Goal: Task Accomplishment & Management: Manage account settings

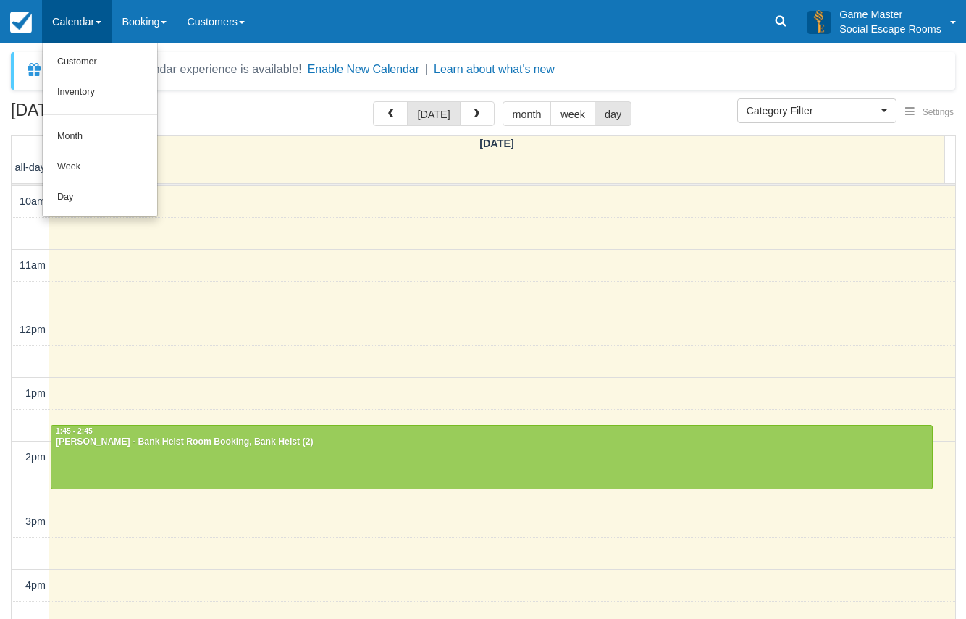
select select
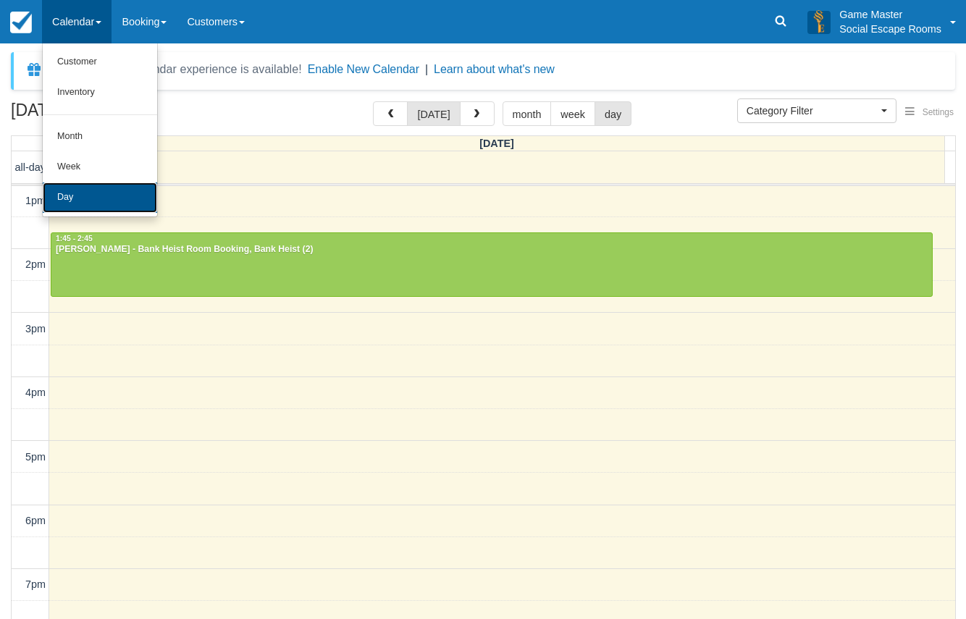
click at [57, 186] on link "Day" at bounding box center [100, 197] width 114 height 30
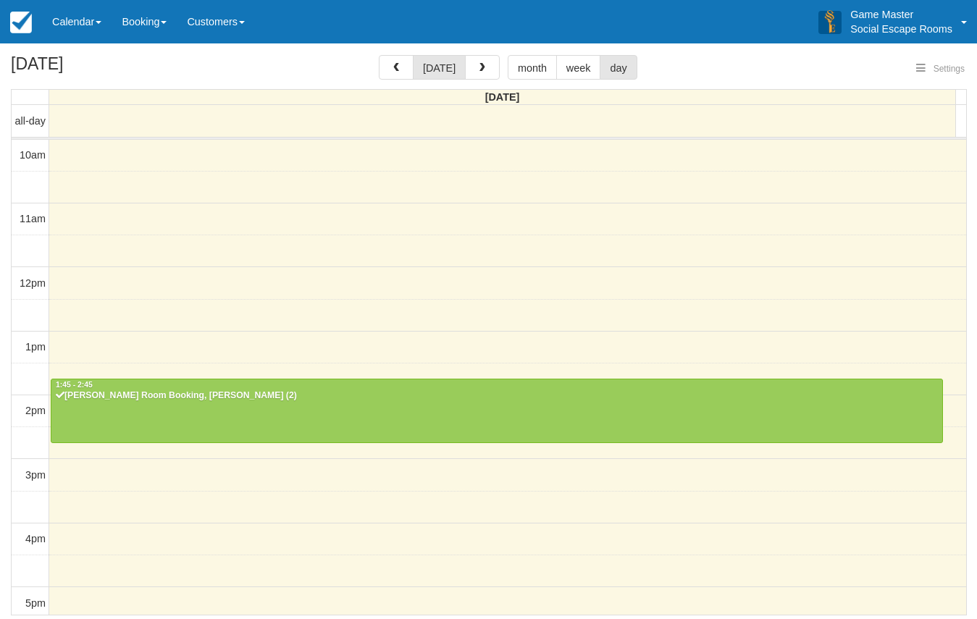
select select
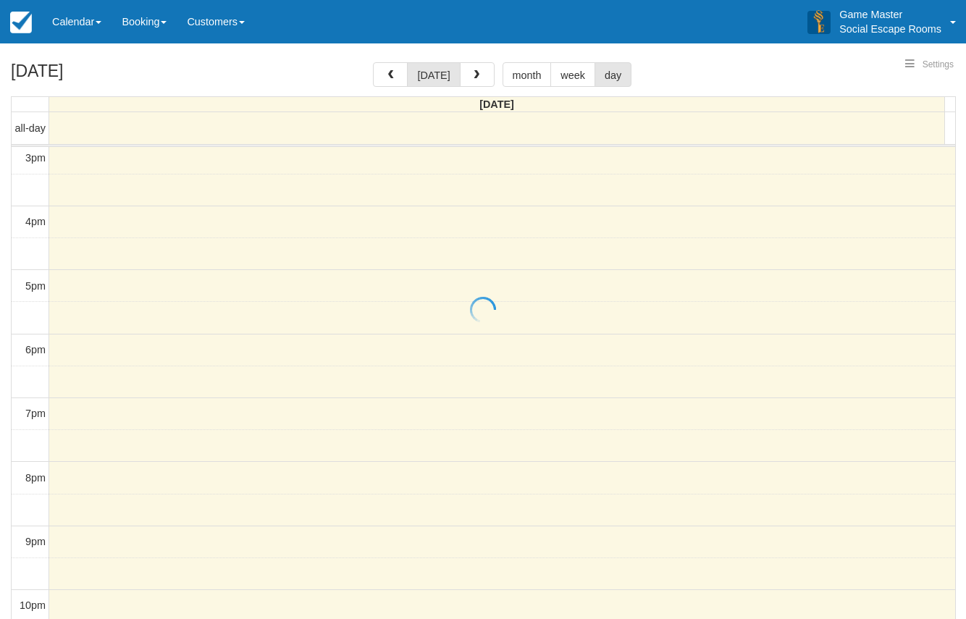
select select
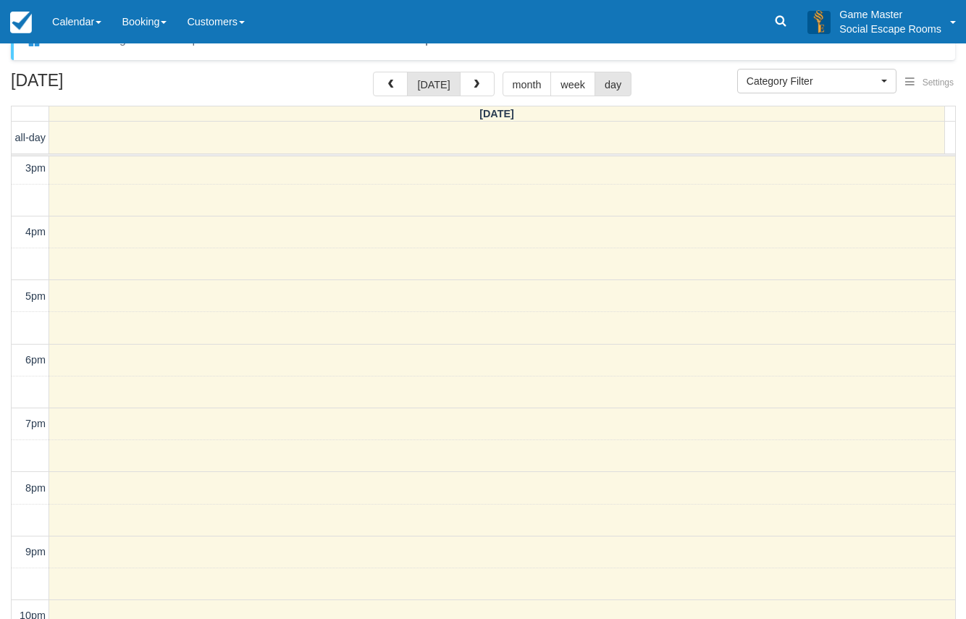
scroll to position [46, 0]
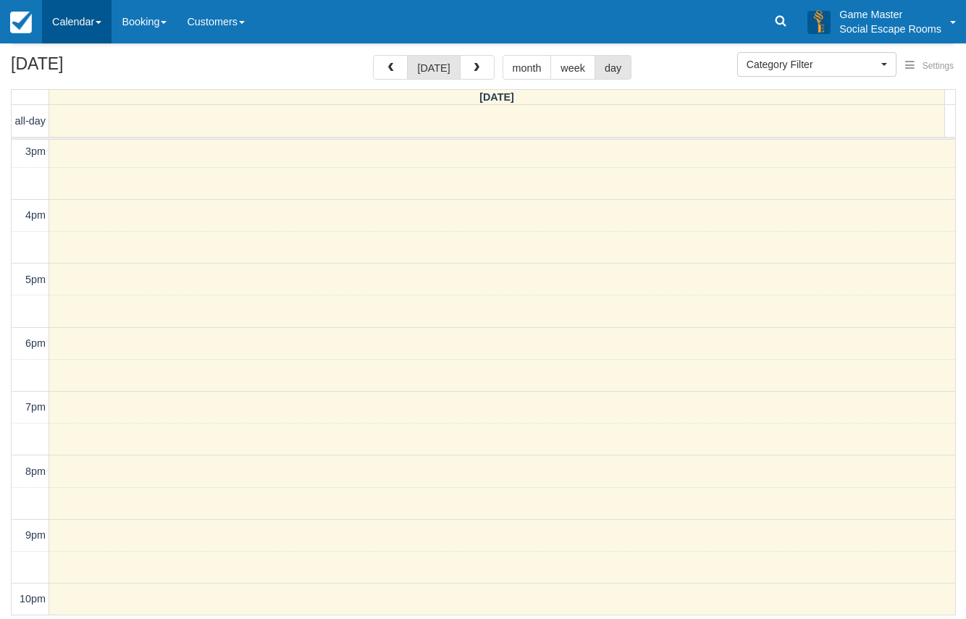
click at [80, 17] on link "Calendar" at bounding box center [76, 21] width 69 height 43
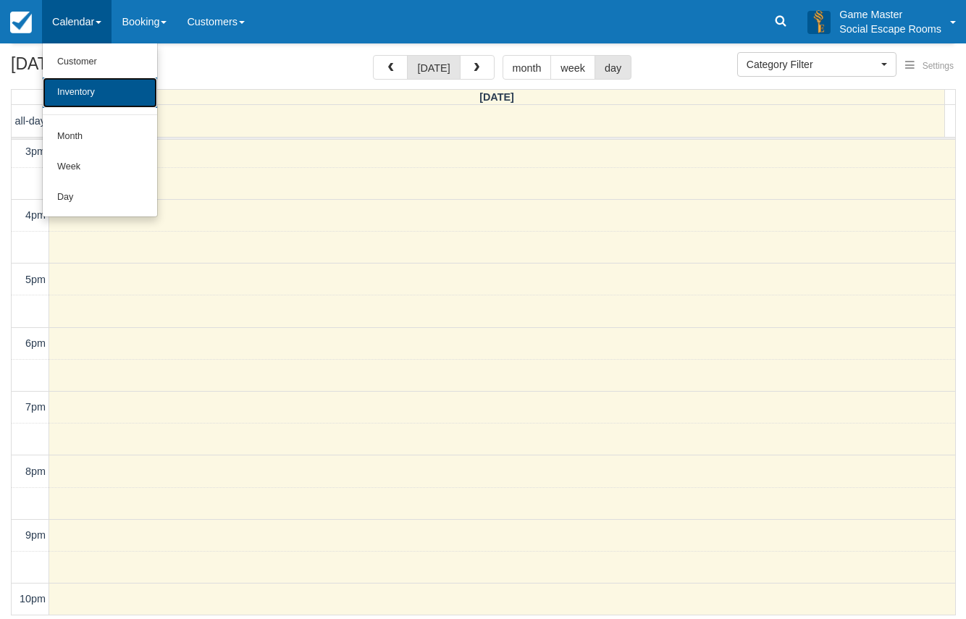
click at [80, 92] on link "Inventory" at bounding box center [100, 92] width 114 height 30
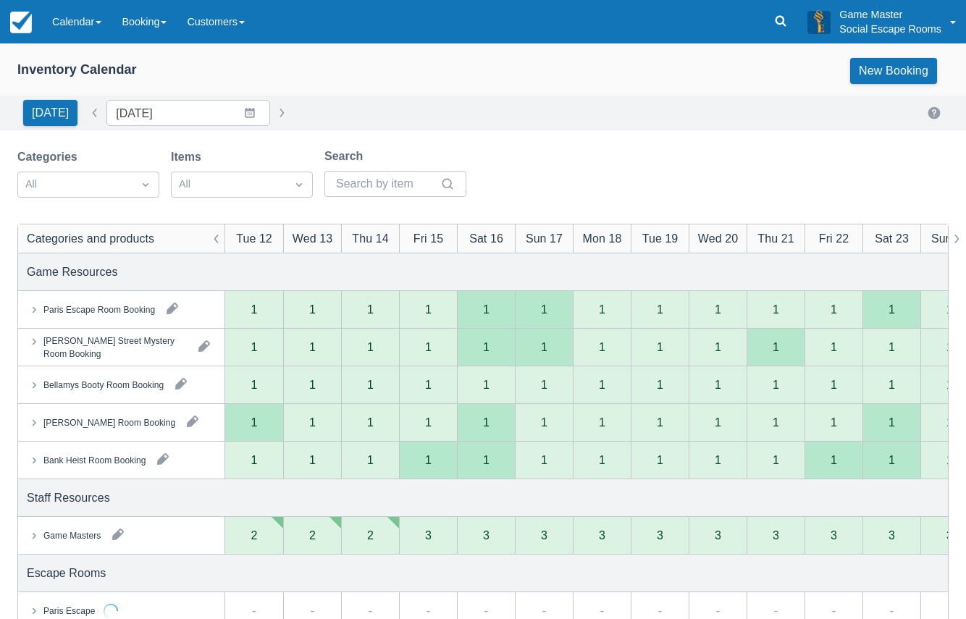
click at [114, 536] on button "button" at bounding box center [117, 534] width 23 height 23
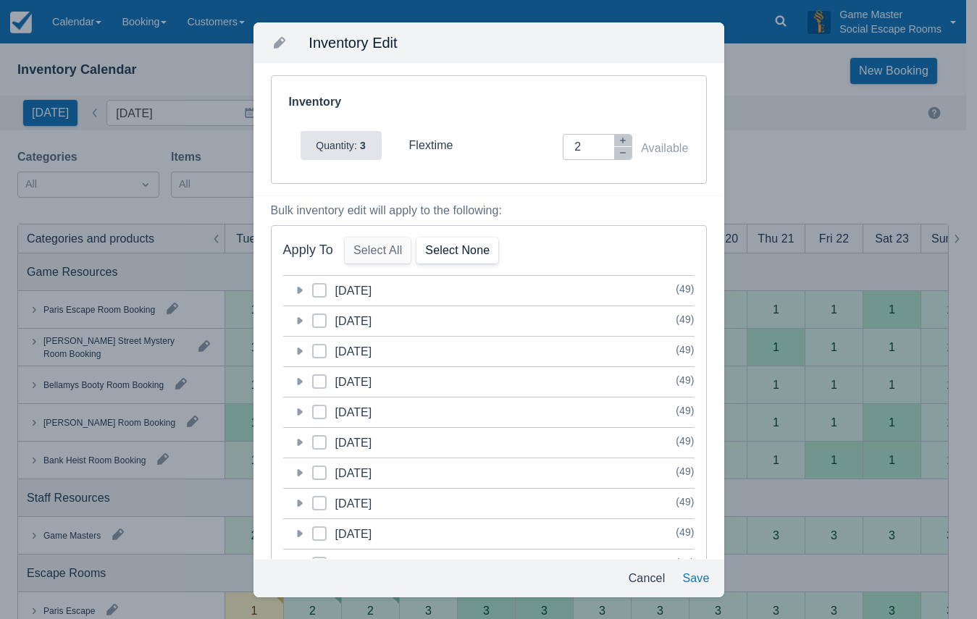
drag, startPoint x: 298, startPoint y: 290, endPoint x: 459, endPoint y: 238, distance: 169.4
click at [300, 290] on icon at bounding box center [300, 290] width 6 height 7
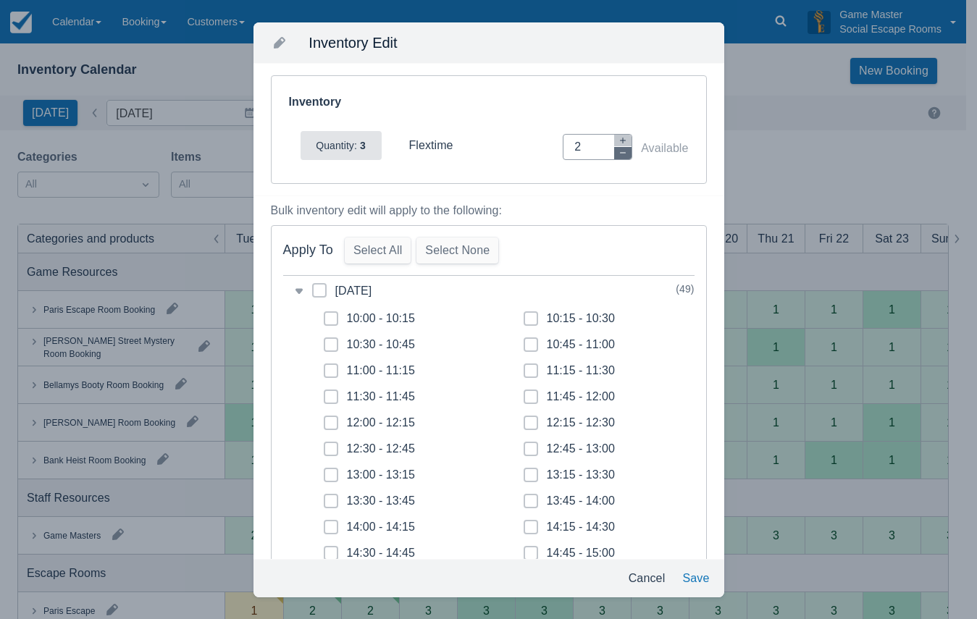
click at [615, 157] on button "button" at bounding box center [622, 153] width 17 height 12
type input "0"
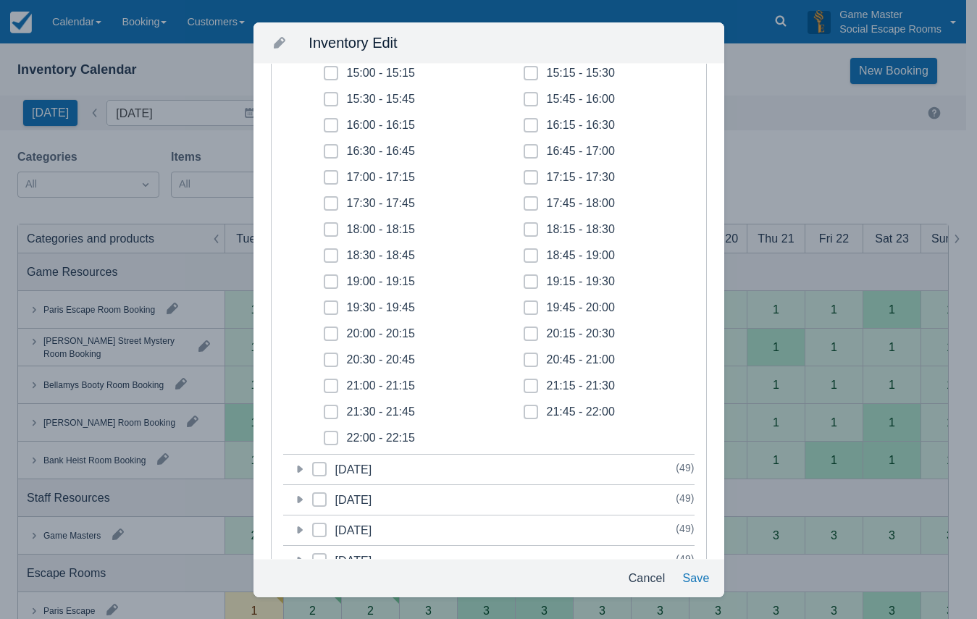
scroll to position [507, 0]
click at [335, 174] on span at bounding box center [331, 182] width 14 height 26
click at [324, 173] on input "17:00 - 17:15" at bounding box center [324, 172] width 1 height 1
checkbox input "true"
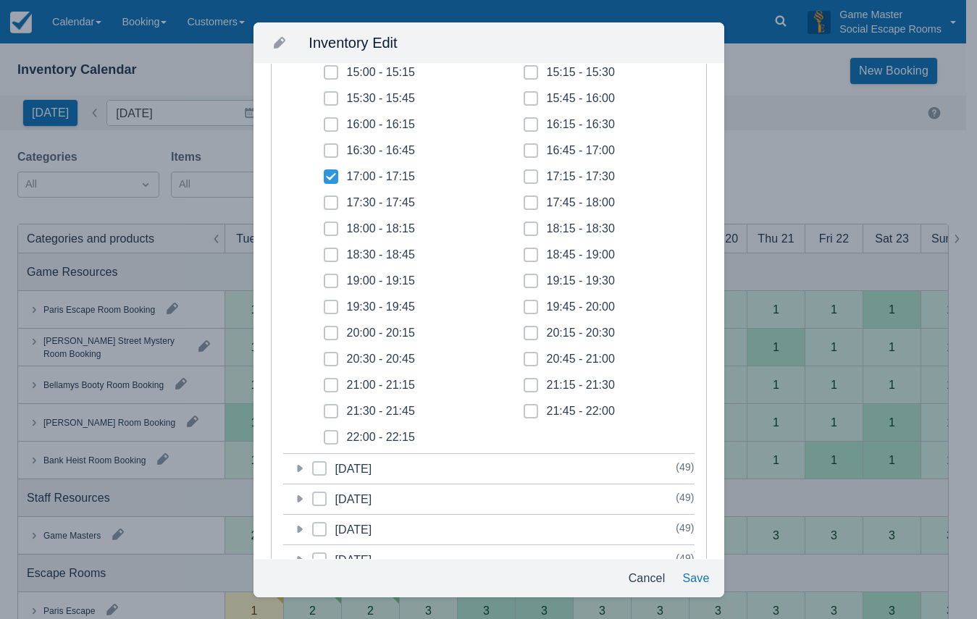
click at [333, 199] on span at bounding box center [331, 208] width 14 height 26
click at [324, 199] on input "17:30 - 17:45" at bounding box center [324, 198] width 1 height 1
checkbox input "true"
click at [337, 227] on span at bounding box center [331, 235] width 14 height 26
click at [324, 225] on input "18:00 - 18:15" at bounding box center [324, 224] width 1 height 1
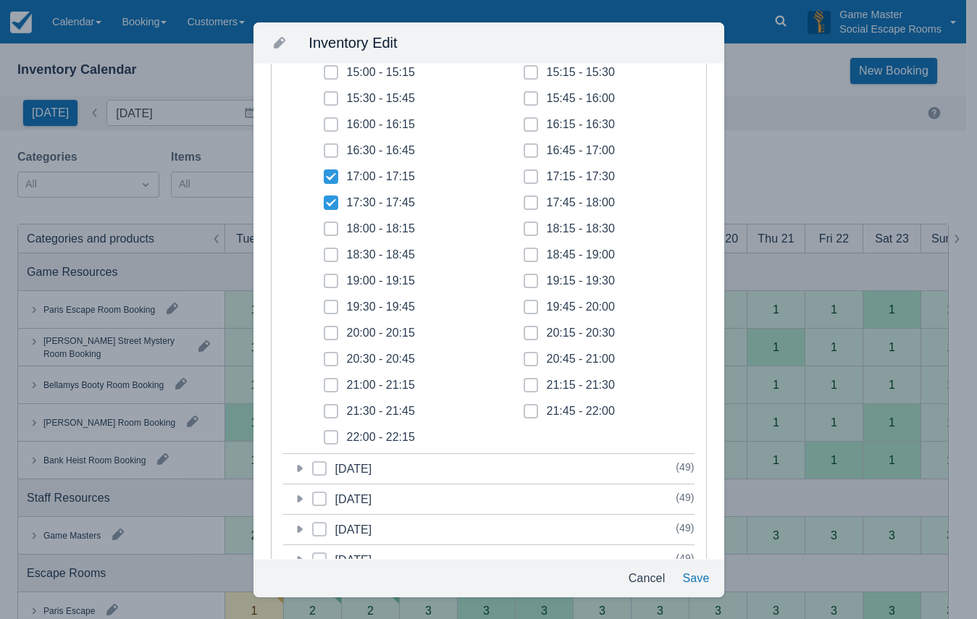
checkbox input "true"
click at [333, 250] on span at bounding box center [331, 261] width 14 height 26
click at [324, 250] on input "18:30 - 18:45" at bounding box center [324, 250] width 1 height 1
checkbox input "true"
click at [331, 281] on icon at bounding box center [331, 280] width 4 height 3
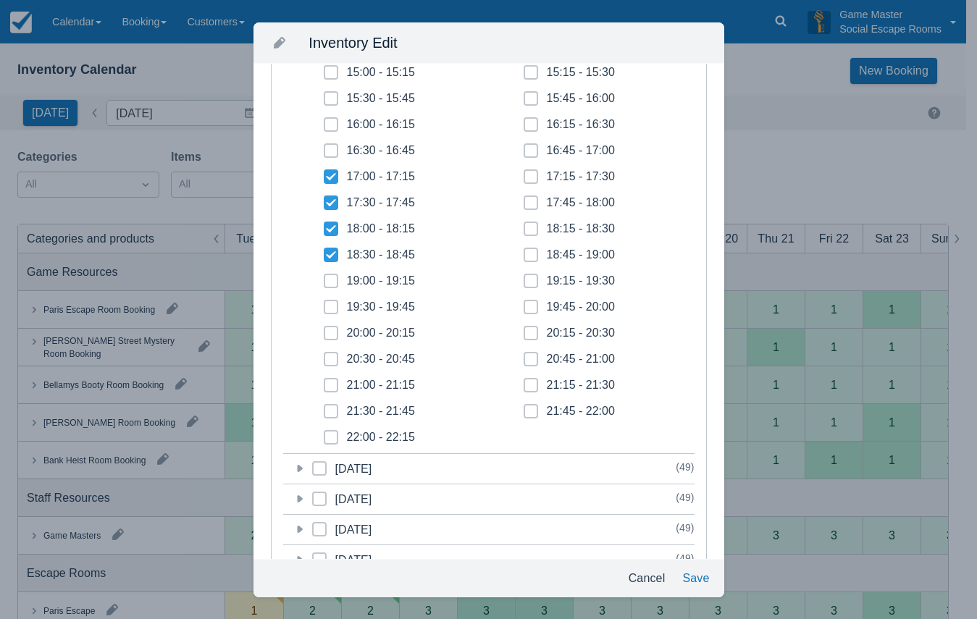
click at [324, 277] on input "19:00 - 19:15" at bounding box center [324, 277] width 1 height 1
checkbox input "true"
click at [330, 301] on span at bounding box center [331, 313] width 14 height 26
click at [324, 303] on input "19:30 - 19:45" at bounding box center [324, 303] width 1 height 1
checkbox input "true"
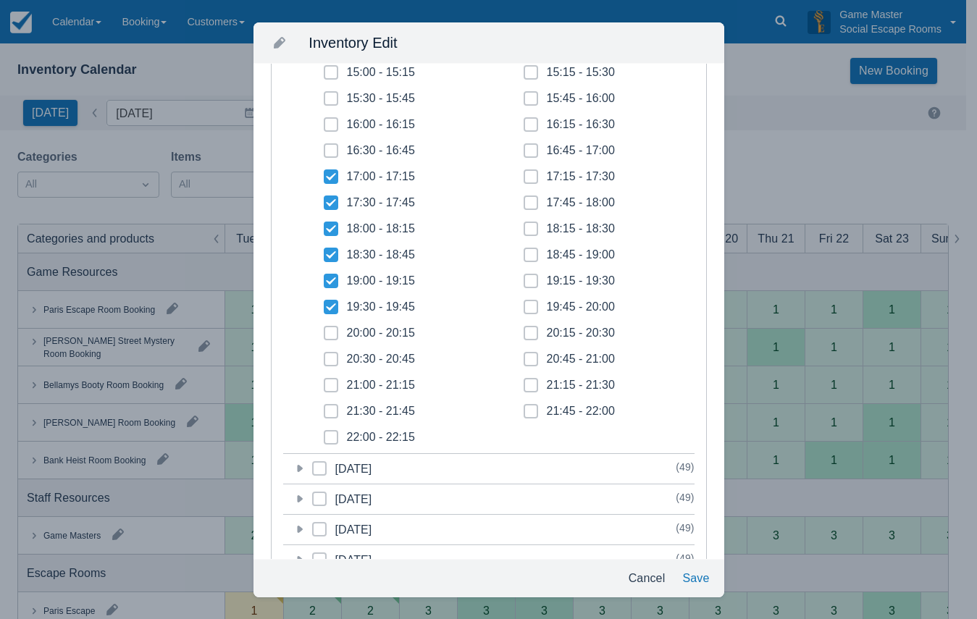
click at [330, 333] on icon at bounding box center [331, 333] width 6 height 6
click at [324, 329] on input "20:00 - 20:15" at bounding box center [324, 329] width 1 height 1
checkbox input "true"
drag, startPoint x: 334, startPoint y: 356, endPoint x: 332, endPoint y: 383, distance: 26.9
click at [334, 359] on span at bounding box center [331, 365] width 14 height 26
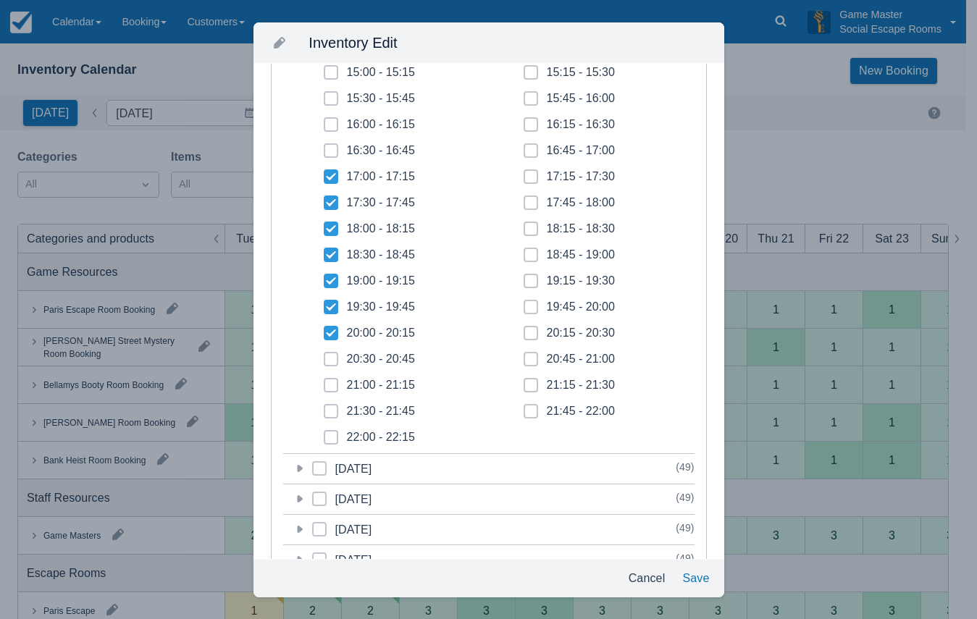
click at [324, 355] on input "20:30 - 20:45" at bounding box center [324, 355] width 1 height 1
checkbox input "true"
drag, startPoint x: 332, startPoint y: 383, endPoint x: 332, endPoint y: 416, distance: 33.3
click at [332, 385] on icon at bounding box center [331, 385] width 6 height 6
click at [324, 382] on input "21:00 - 21:15" at bounding box center [324, 381] width 1 height 1
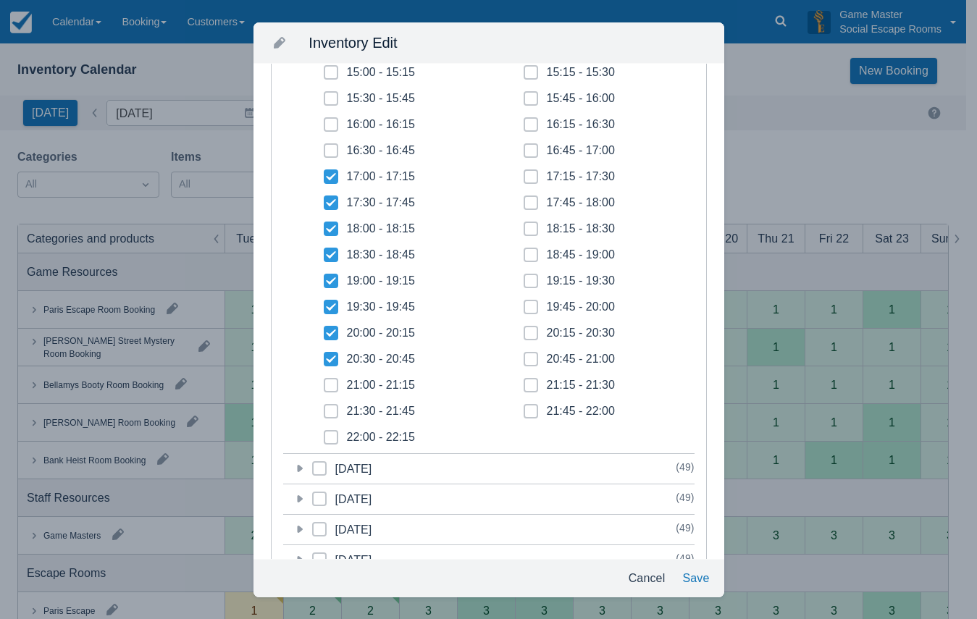
checkbox input "true"
click at [332, 416] on span at bounding box center [331, 417] width 14 height 26
click at [324, 408] on input "21:30 - 21:45" at bounding box center [324, 407] width 1 height 1
checkbox input "true"
drag, startPoint x: 332, startPoint y: 434, endPoint x: 376, endPoint y: 421, distance: 45.6
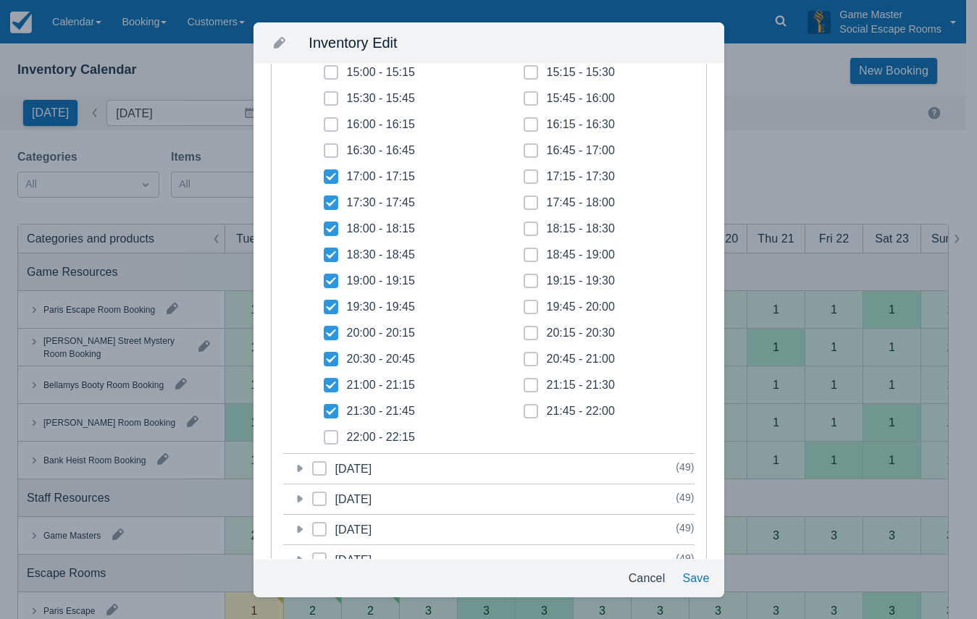
click at [332, 430] on span at bounding box center [331, 443] width 14 height 26
click at [324, 433] on input "22:00 - 22:15" at bounding box center [324, 433] width 1 height 1
checkbox input "true"
drag, startPoint x: 526, startPoint y: 408, endPoint x: 527, endPoint y: 395, distance: 13.1
click at [526, 404] on span at bounding box center [530, 417] width 14 height 26
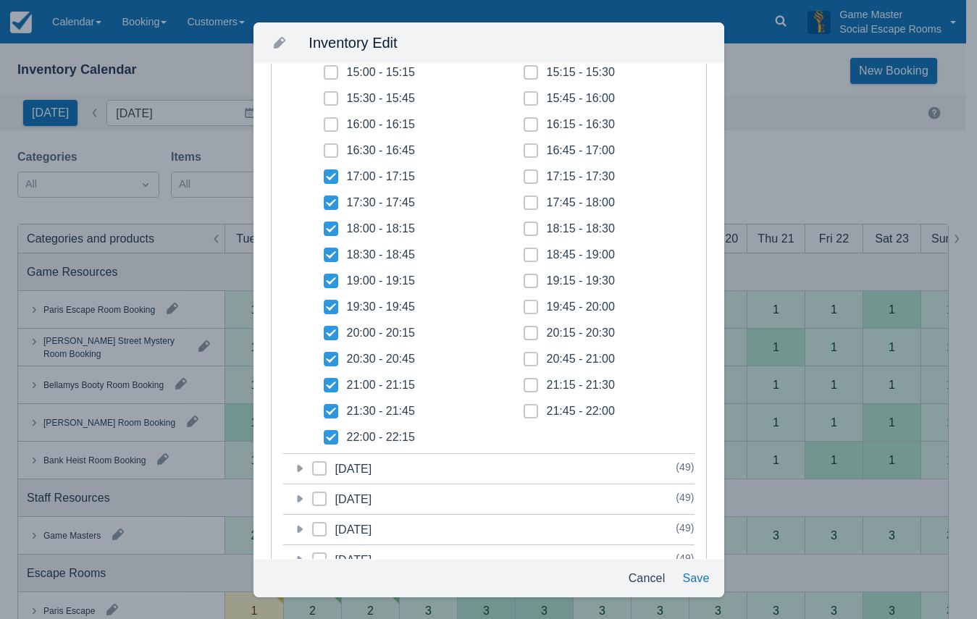
click at [524, 407] on input "21:45 - 22:00" at bounding box center [523, 407] width 1 height 1
checkbox input "true"
click at [528, 389] on span at bounding box center [530, 391] width 14 height 26
click at [524, 382] on input "21:15 - 21:30" at bounding box center [523, 381] width 1 height 1
checkbox input "true"
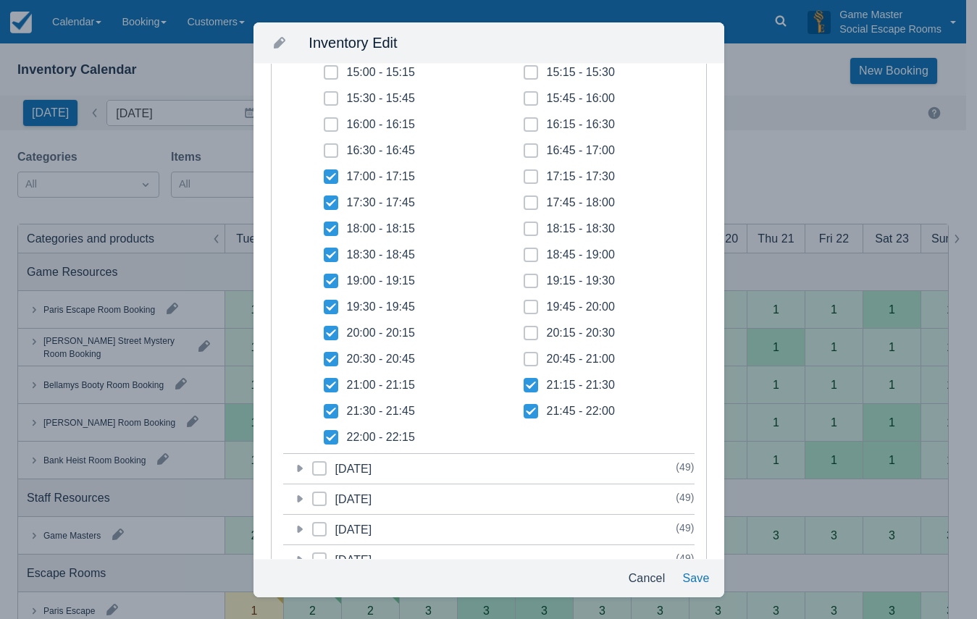
click at [529, 360] on span at bounding box center [530, 365] width 14 height 26
click at [524, 355] on input "20:45 - 21:00" at bounding box center [523, 355] width 1 height 1
checkbox input "true"
click at [525, 329] on span at bounding box center [530, 339] width 14 height 26
click at [524, 329] on input "20:15 - 20:30" at bounding box center [523, 329] width 1 height 1
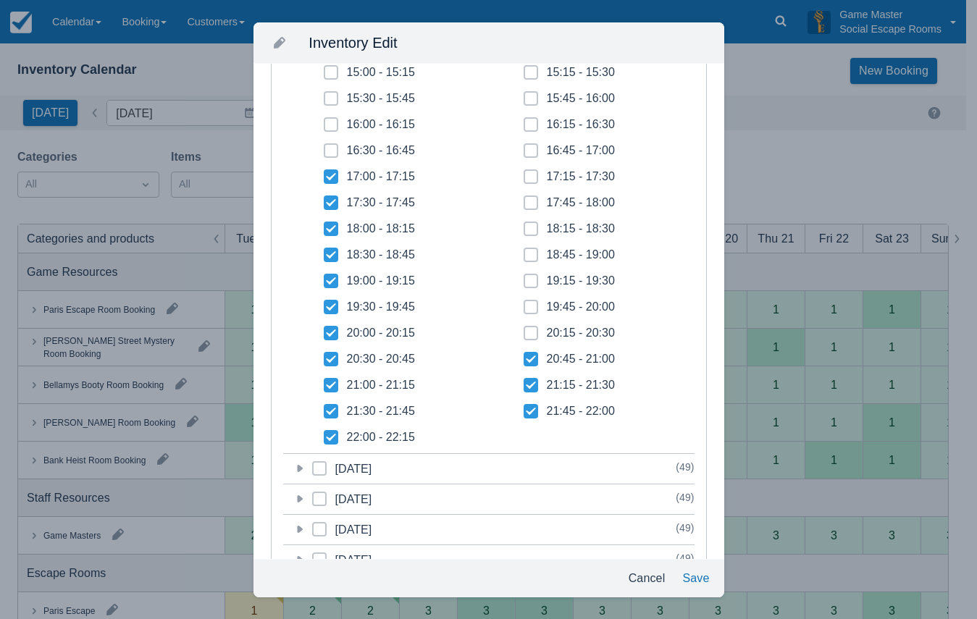
checkbox input "true"
drag, startPoint x: 524, startPoint y: 304, endPoint x: 524, endPoint y: 286, distance: 18.1
click at [524, 303] on span at bounding box center [530, 313] width 14 height 26
click at [524, 303] on input "19:45 - 20:00" at bounding box center [523, 303] width 1 height 1
checkbox input "true"
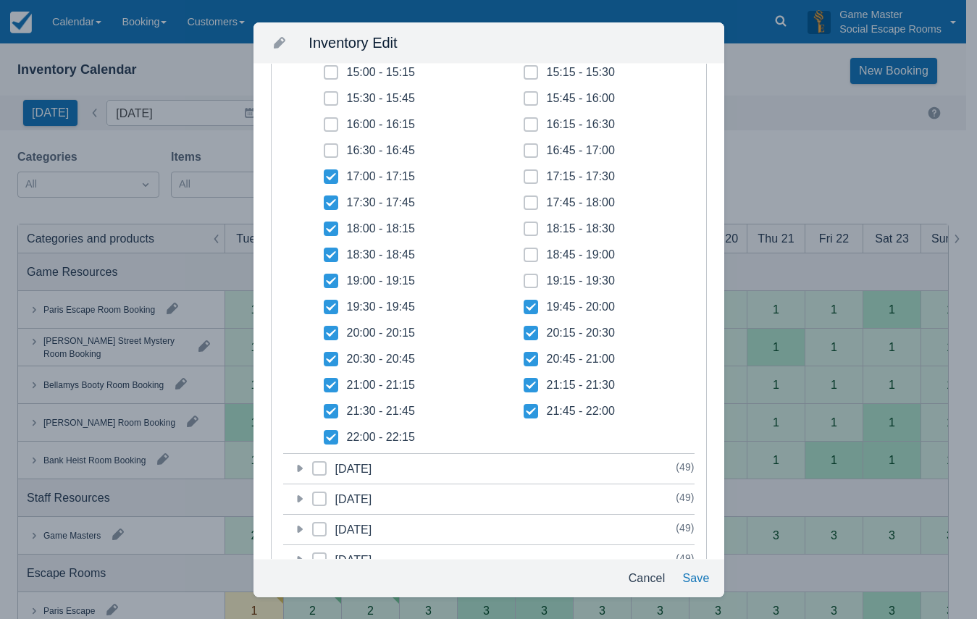
drag, startPoint x: 524, startPoint y: 284, endPoint x: 524, endPoint y: 270, distance: 13.8
click at [524, 281] on span at bounding box center [530, 287] width 14 height 26
click at [524, 277] on input "19:15 - 19:30" at bounding box center [523, 277] width 1 height 1
checkbox input "true"
click at [528, 254] on icon at bounding box center [531, 255] width 6 height 6
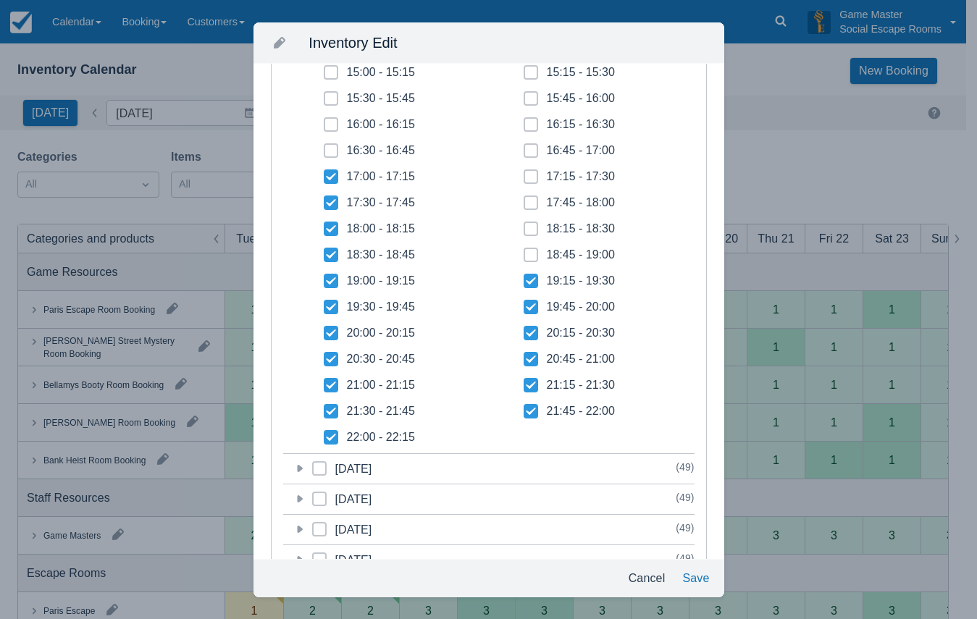
click at [524, 251] on input "18:45 - 19:00" at bounding box center [523, 250] width 1 height 1
checkbox input "true"
click at [526, 232] on span at bounding box center [530, 235] width 14 height 26
click at [524, 225] on input "18:15 - 18:30" at bounding box center [523, 224] width 1 height 1
checkbox input "true"
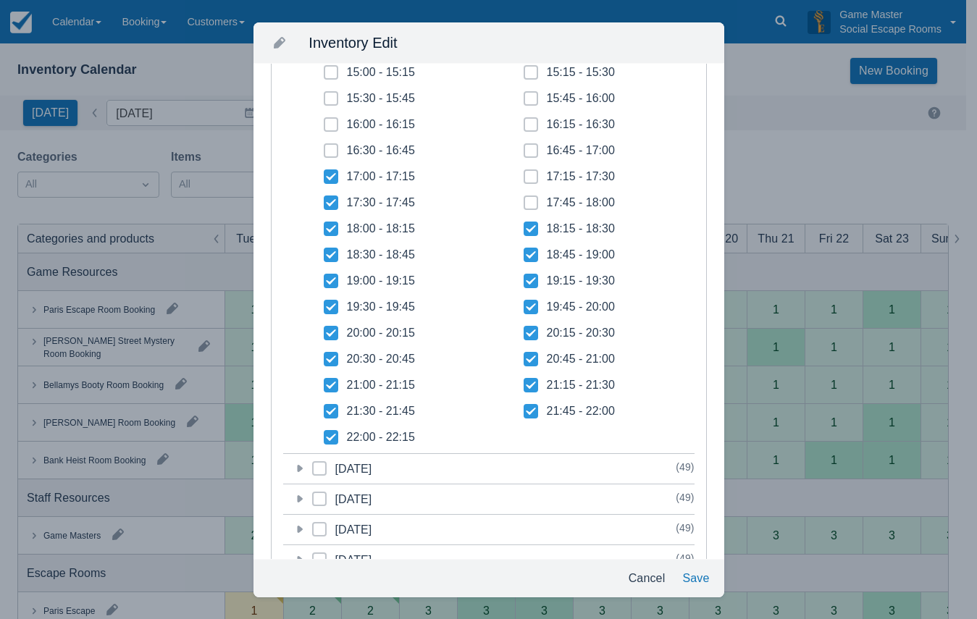
click at [528, 200] on icon at bounding box center [531, 203] width 6 height 6
click at [523, 199] on input "17:45 - 18:00" at bounding box center [523, 198] width 1 height 1
checkbox input "true"
click at [528, 175] on icon at bounding box center [531, 177] width 6 height 6
click at [524, 173] on input "17:15 - 17:30" at bounding box center [523, 172] width 1 height 1
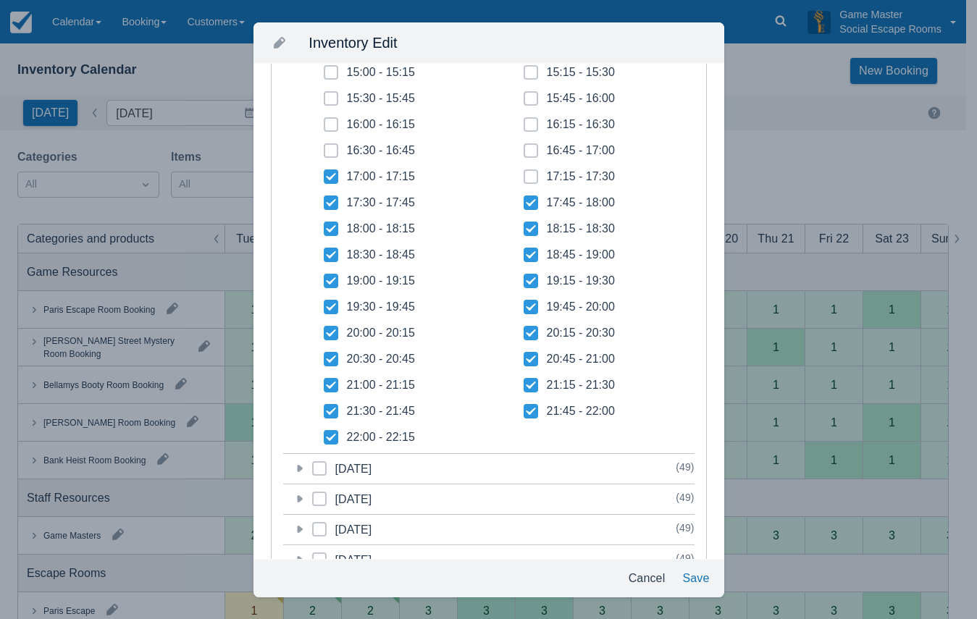
checkbox input "true"
click at [685, 577] on button "Save" at bounding box center [695, 578] width 38 height 26
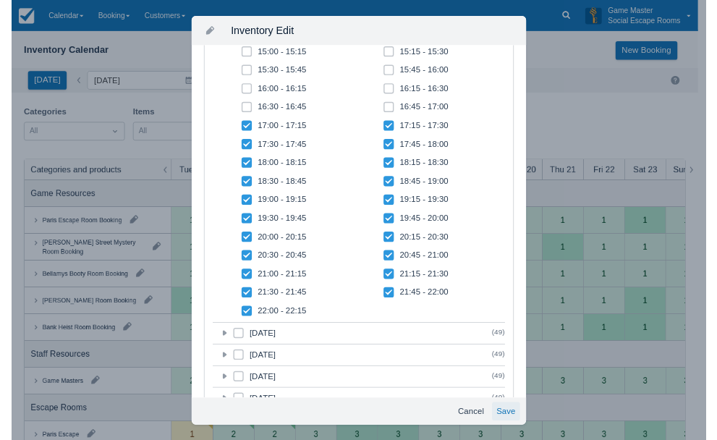
scroll to position [398, 0]
